Goal: Transaction & Acquisition: Book appointment/travel/reservation

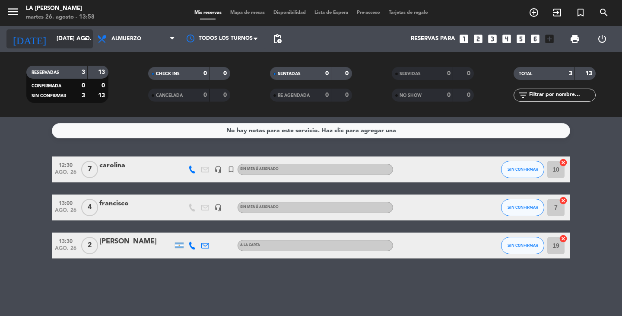
click at [76, 37] on input "[DATE] ago." at bounding box center [90, 39] width 76 height 16
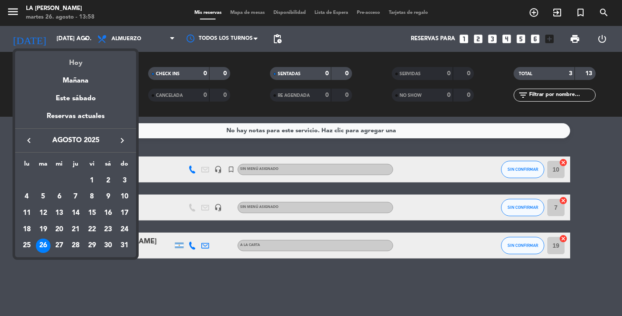
click at [87, 61] on div "Hoy" at bounding box center [75, 60] width 121 height 18
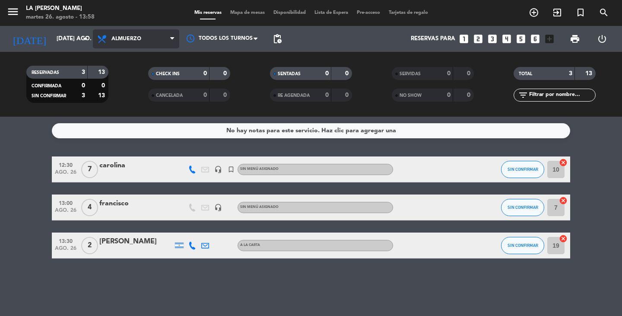
click at [138, 34] on span "Almuerzo" at bounding box center [136, 38] width 86 height 19
click at [123, 96] on div "menu LA [PERSON_NAME] RICCHIERI martes 26. agosto - 13:58 Mis reservas Mapa de …" at bounding box center [311, 58] width 622 height 117
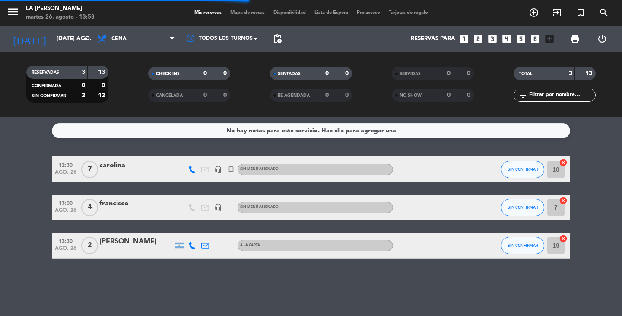
click at [505, 40] on icon "looks_4" at bounding box center [506, 38] width 11 height 11
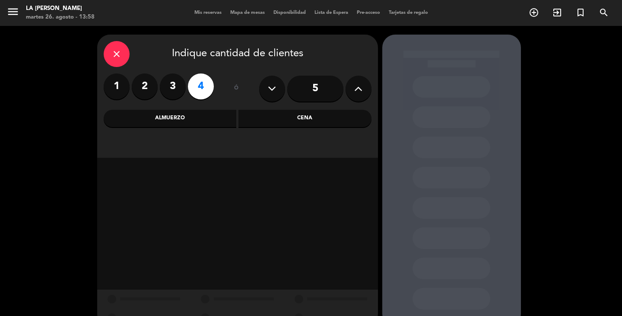
drag, startPoint x: 294, startPoint y: 118, endPoint x: 300, endPoint y: 116, distance: 6.2
click at [295, 118] on div "Cena" at bounding box center [304, 118] width 133 height 17
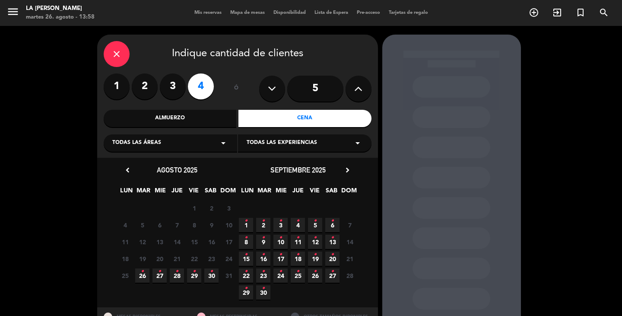
click at [144, 273] on span "26 •" at bounding box center [142, 275] width 14 height 14
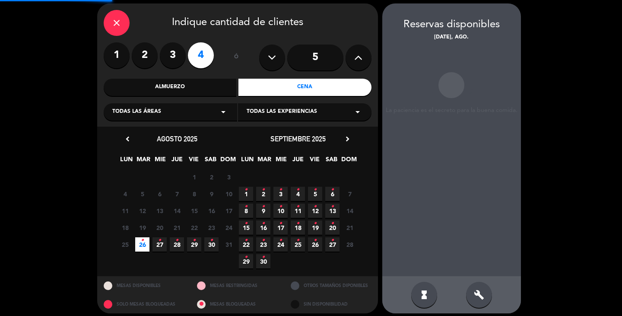
scroll to position [35, 0]
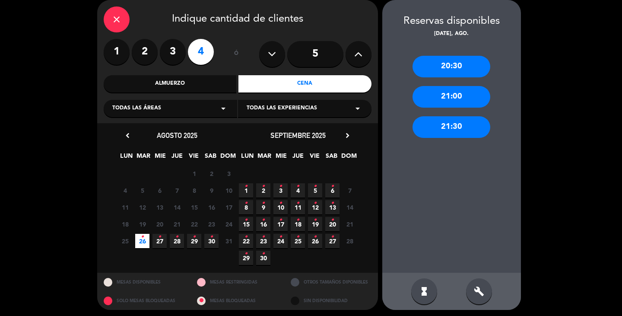
click at [473, 130] on div "21:30" at bounding box center [452, 127] width 78 height 22
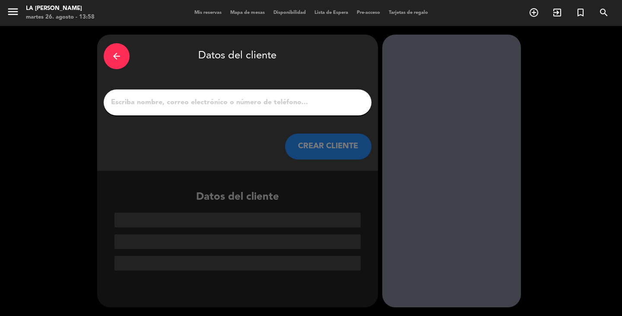
click at [262, 103] on input "1" at bounding box center [237, 102] width 255 height 12
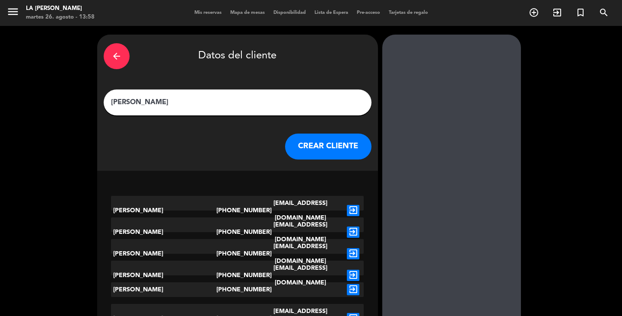
type input "[PERSON_NAME]"
click at [316, 146] on button "CREAR CLIENTE" at bounding box center [328, 146] width 86 height 26
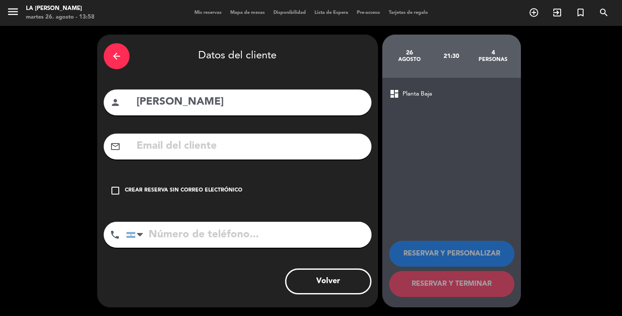
click at [117, 189] on icon "check_box_outline_blank" at bounding box center [115, 190] width 10 height 10
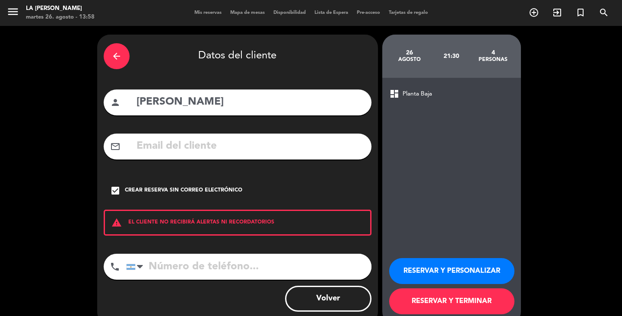
click at [221, 270] on input "tel" at bounding box center [248, 267] width 245 height 26
type input "3518046264"
click at [500, 299] on button "RESERVAR Y TERMINAR" at bounding box center [451, 301] width 125 height 26
